Goal: Information Seeking & Learning: Understand process/instructions

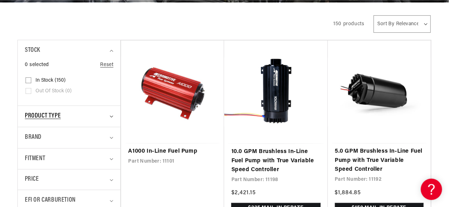
click at [55, 114] on span "Product type" at bounding box center [43, 116] width 36 height 10
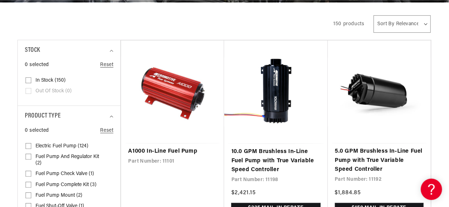
click at [26, 145] on input "Electric Fuel Pump (124) Electric Fuel Pump (124 products)" at bounding box center [29, 148] width 6 height 6
checkbox input "true"
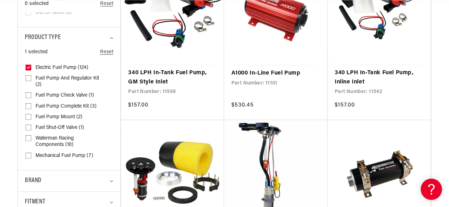
click at [28, 94] on input "Fuel Pump Check Valve (1) Fuel Pump Check Valve (1 product)" at bounding box center [29, 97] width 6 height 6
checkbox input "true"
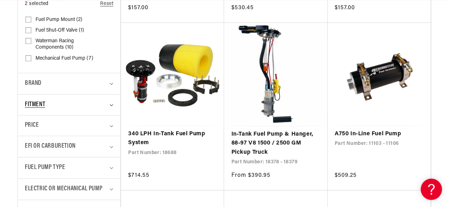
click at [36, 103] on span "Fitment" at bounding box center [35, 105] width 20 height 10
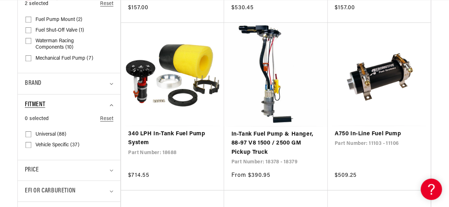
click at [36, 103] on span "Fitment" at bounding box center [35, 105] width 20 height 10
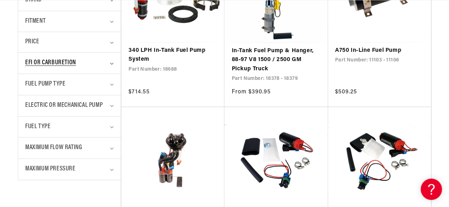
click at [70, 64] on span "EFI or Carburetion" at bounding box center [50, 63] width 51 height 10
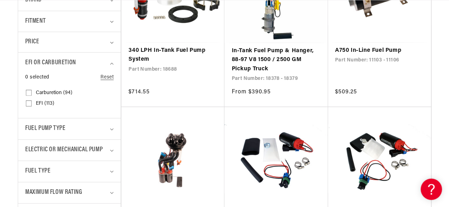
click at [63, 91] on span "Carburetion (94)" at bounding box center [54, 93] width 37 height 6
click at [32, 91] on input "Carburetion (94) Carburetion (94 products)" at bounding box center [29, 94] width 6 height 6
checkbox input "true"
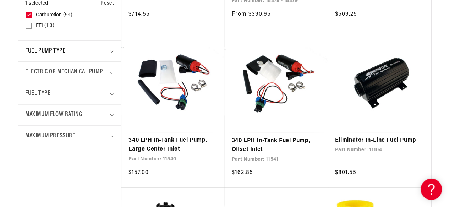
click at [61, 49] on span "Fuel Pump Type" at bounding box center [45, 51] width 40 height 10
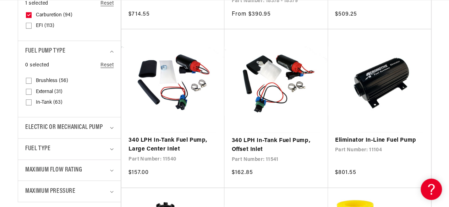
click at [28, 90] on input "External (31) External (31 products)" at bounding box center [29, 93] width 6 height 6
checkbox input "true"
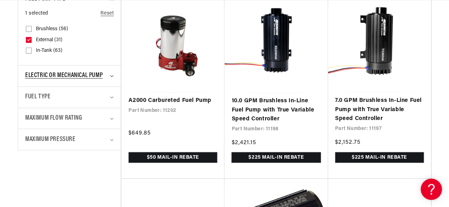
click at [58, 75] on span "Electric or Mechanical Pump" at bounding box center [63, 76] width 77 height 10
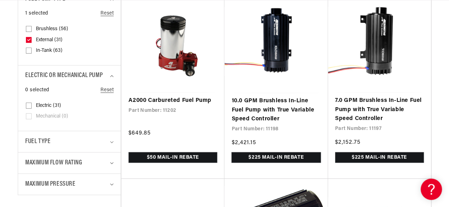
click at [29, 105] on input "Electric (31) Electric (31 products)" at bounding box center [29, 107] width 6 height 6
checkbox input "true"
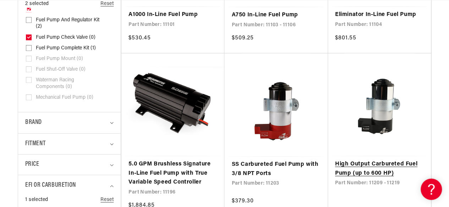
click at [361, 162] on link "High Output Carbureted Fuel Pump (up to 600 HP)" at bounding box center [379, 169] width 89 height 18
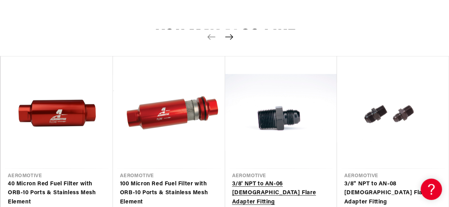
click at [273, 180] on link "3/8' NPT to AN-06 Male Flare Adapter Fitting" at bounding box center [277, 193] width 91 height 27
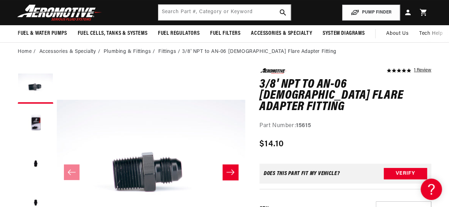
scroll to position [32, 0]
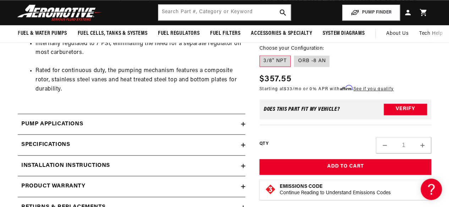
scroll to position [0, 281]
click at [120, 124] on div "Pump Applications" at bounding box center [129, 124] width 223 height 9
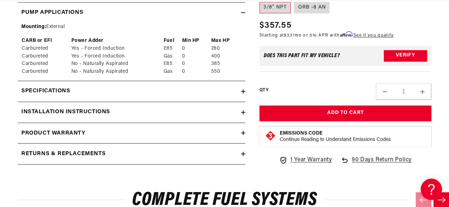
scroll to position [0, 0]
click at [69, 88] on h2 "Specifications" at bounding box center [45, 91] width 49 height 9
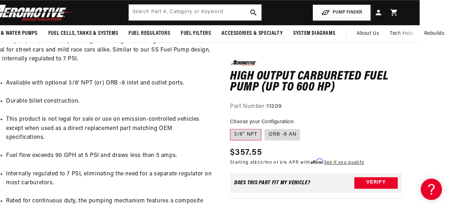
scroll to position [300, 29]
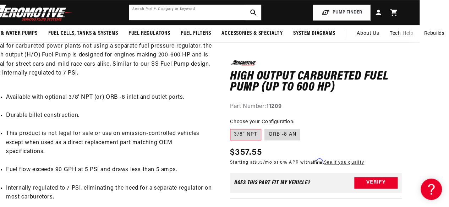
click at [161, 10] on input "text" at bounding box center [195, 13] width 132 height 16
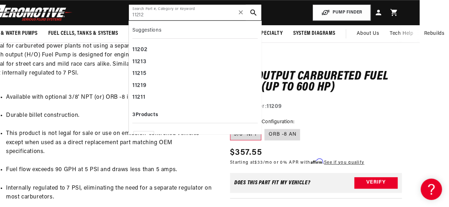
type input "11212"
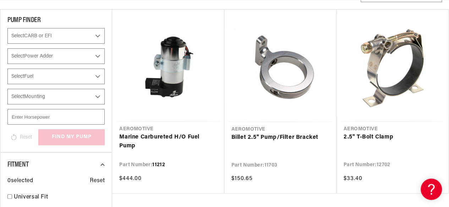
scroll to position [121, 0]
click at [175, 139] on link "Marine Carbureted H/O Fuel Pump" at bounding box center [168, 141] width 98 height 18
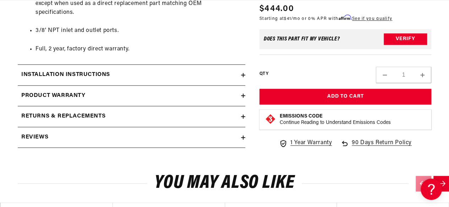
click at [243, 74] on icon at bounding box center [243, 75] width 0 height 4
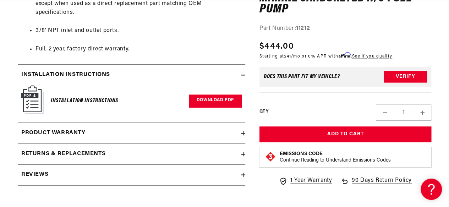
scroll to position [0, 261]
click at [212, 97] on link "Download PDF" at bounding box center [215, 100] width 53 height 13
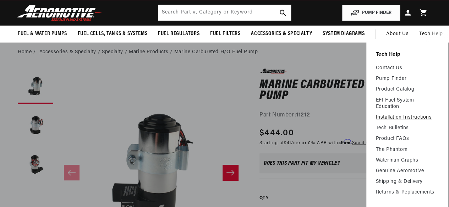
scroll to position [0, 20]
click at [420, 117] on link "Installation Instructions" at bounding box center [407, 117] width 63 height 6
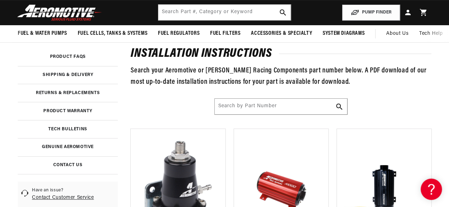
scroll to position [108, 0]
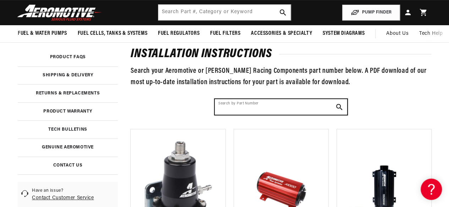
click at [259, 103] on input "Search by Part Number" at bounding box center [281, 107] width 132 height 16
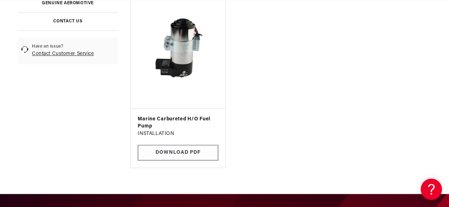
scroll to position [0, 0]
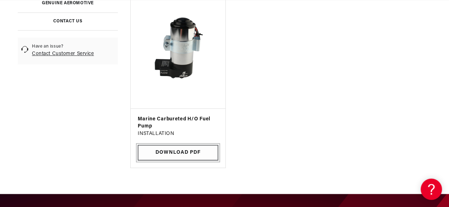
click at [197, 153] on link "Download PDF" at bounding box center [178, 153] width 80 height 16
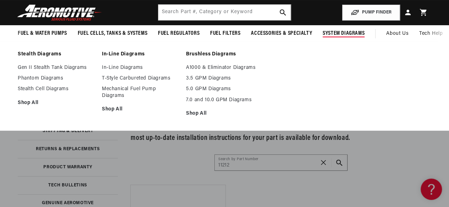
click at [350, 32] on span "System Diagrams" at bounding box center [344, 33] width 42 height 7
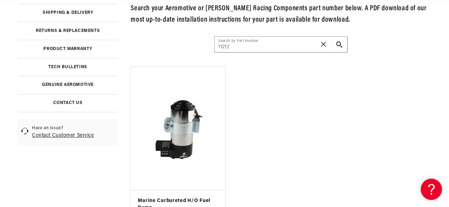
scroll to position [176, 0]
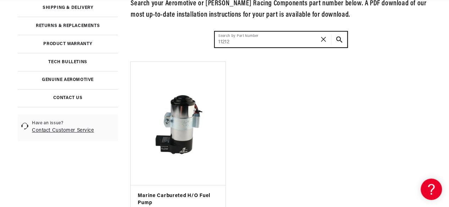
drag, startPoint x: 231, startPoint y: 40, endPoint x: 225, endPoint y: 41, distance: 6.4
click at [225, 41] on input "11212" at bounding box center [281, 40] width 132 height 16
type input "11209"
click at [332, 32] on button "Search Part #, Category or Keyword" at bounding box center [340, 40] width 16 height 16
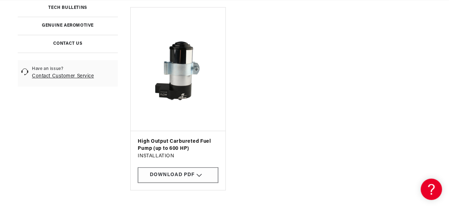
scroll to position [0, 281]
click at [181, 178] on div "Download PDF" at bounding box center [178, 175] width 80 height 16
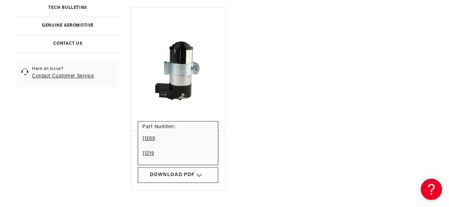
scroll to position [0, 0]
click at [150, 152] on link "11219" at bounding box center [177, 153] width 71 height 15
